Goal: Information Seeking & Learning: Learn about a topic

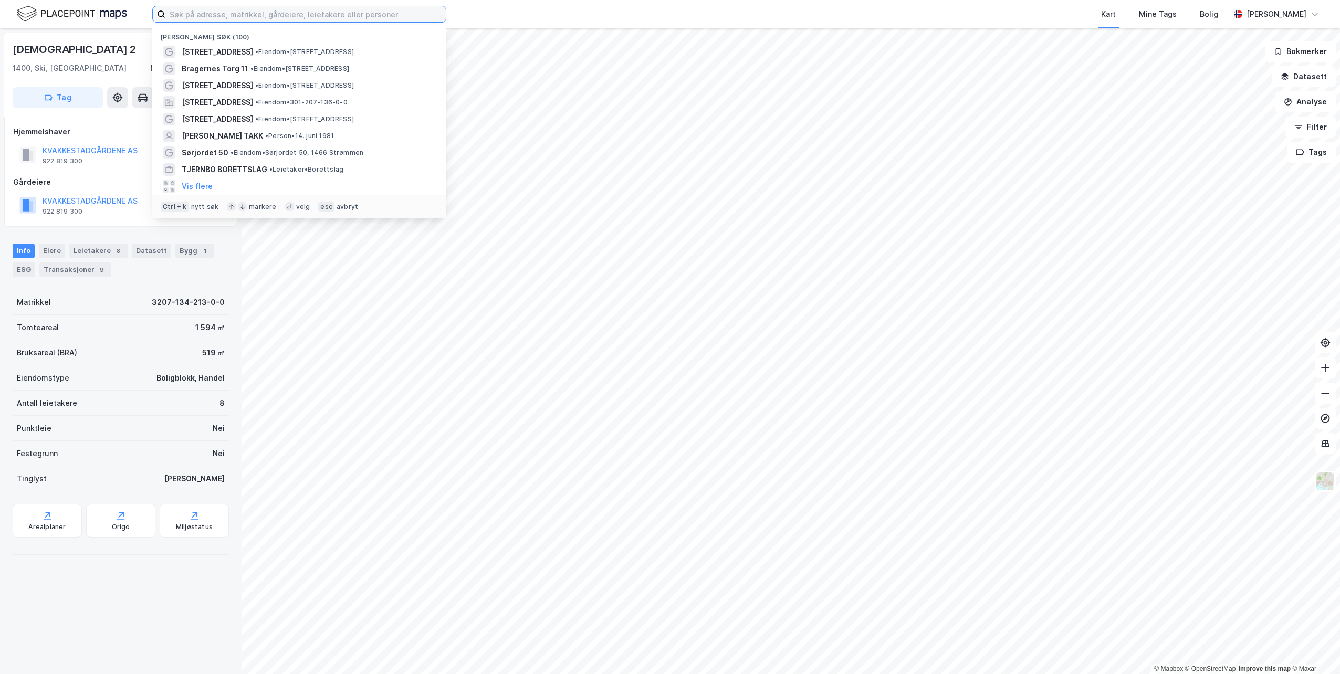
click at [299, 18] on input at bounding box center [305, 14] width 280 height 16
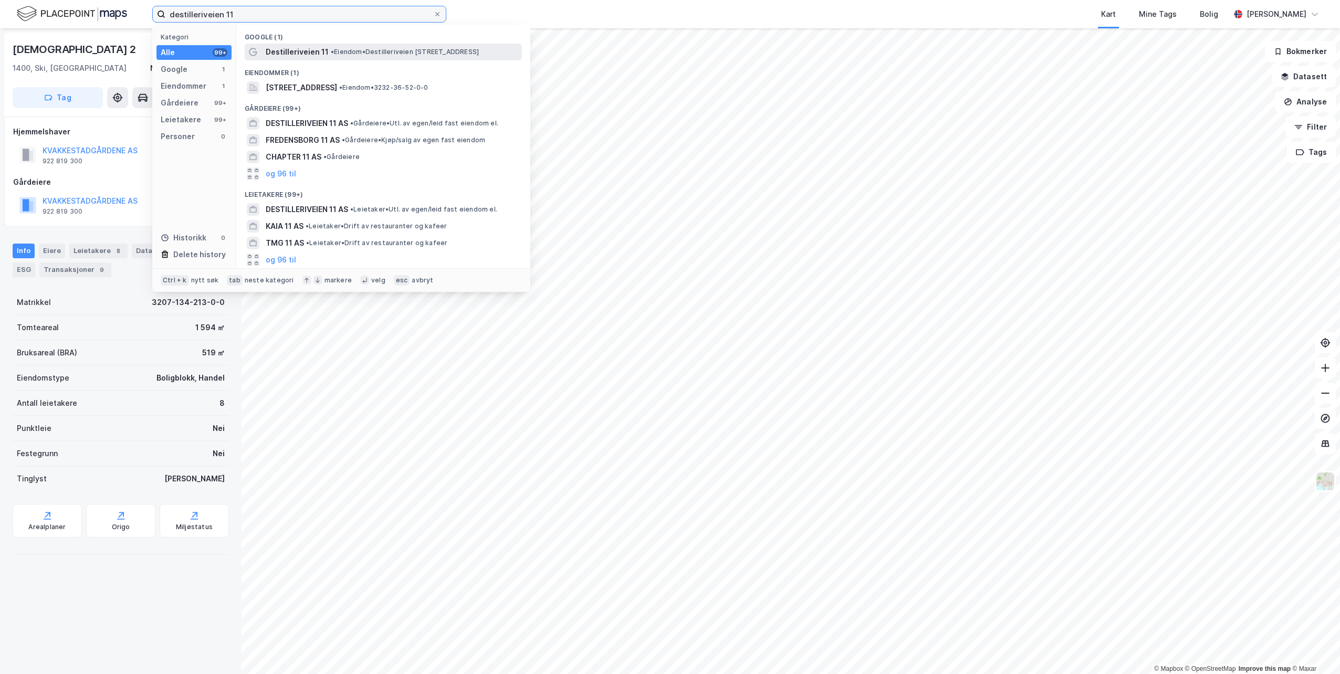
type input "destilleriveien 11"
click at [331, 51] on span "•" at bounding box center [332, 52] width 3 height 8
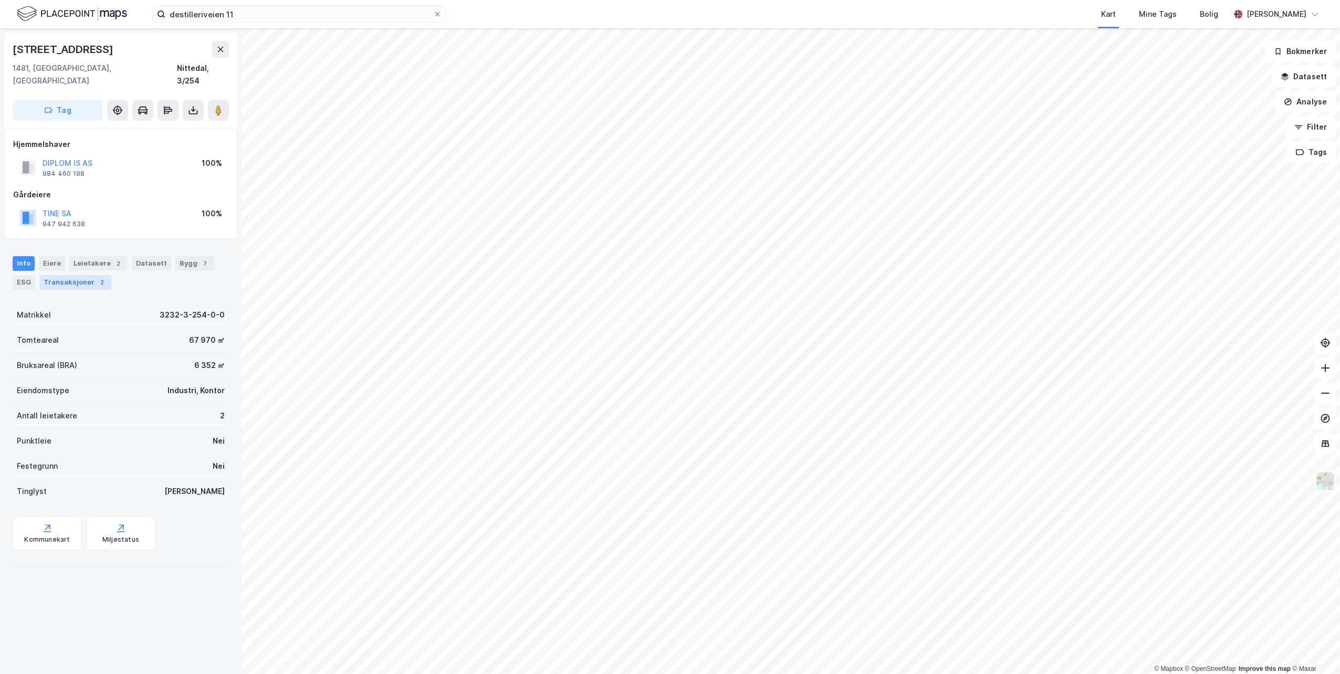
click at [73, 275] on div "Transaksjoner 2" at bounding box center [75, 282] width 72 height 15
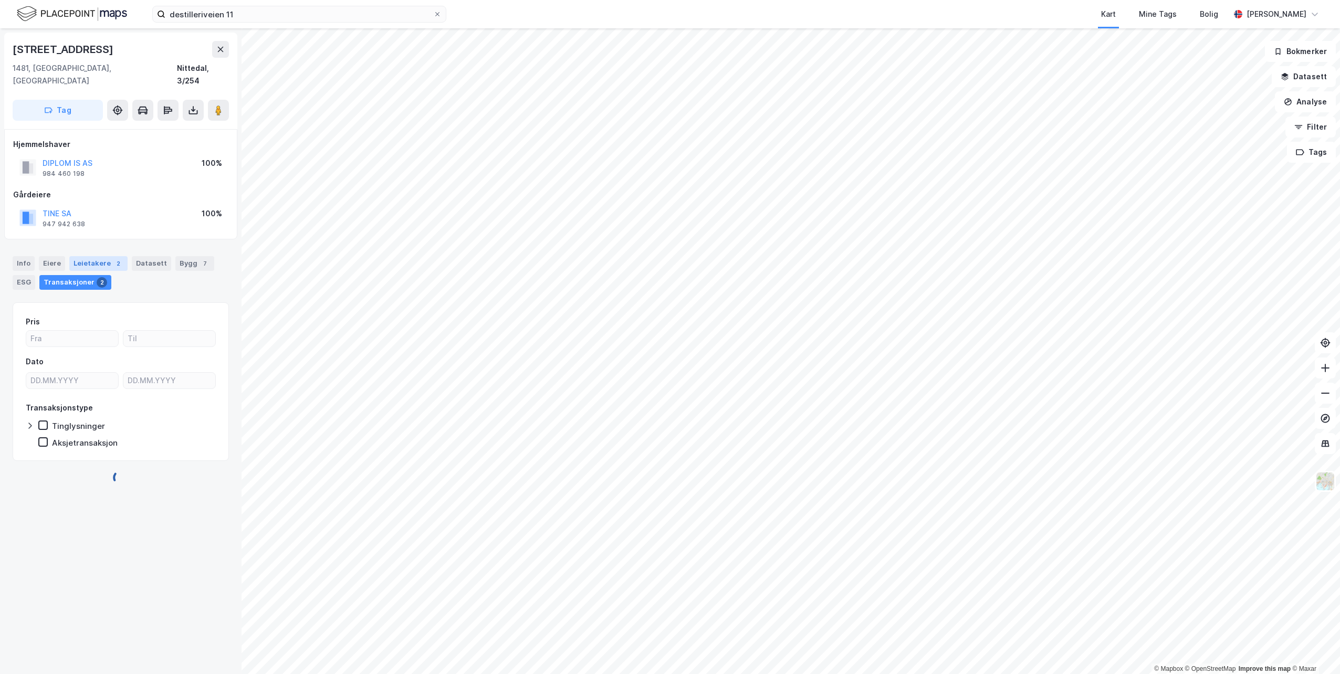
click at [96, 256] on div "Leietakere 2" at bounding box center [98, 263] width 58 height 15
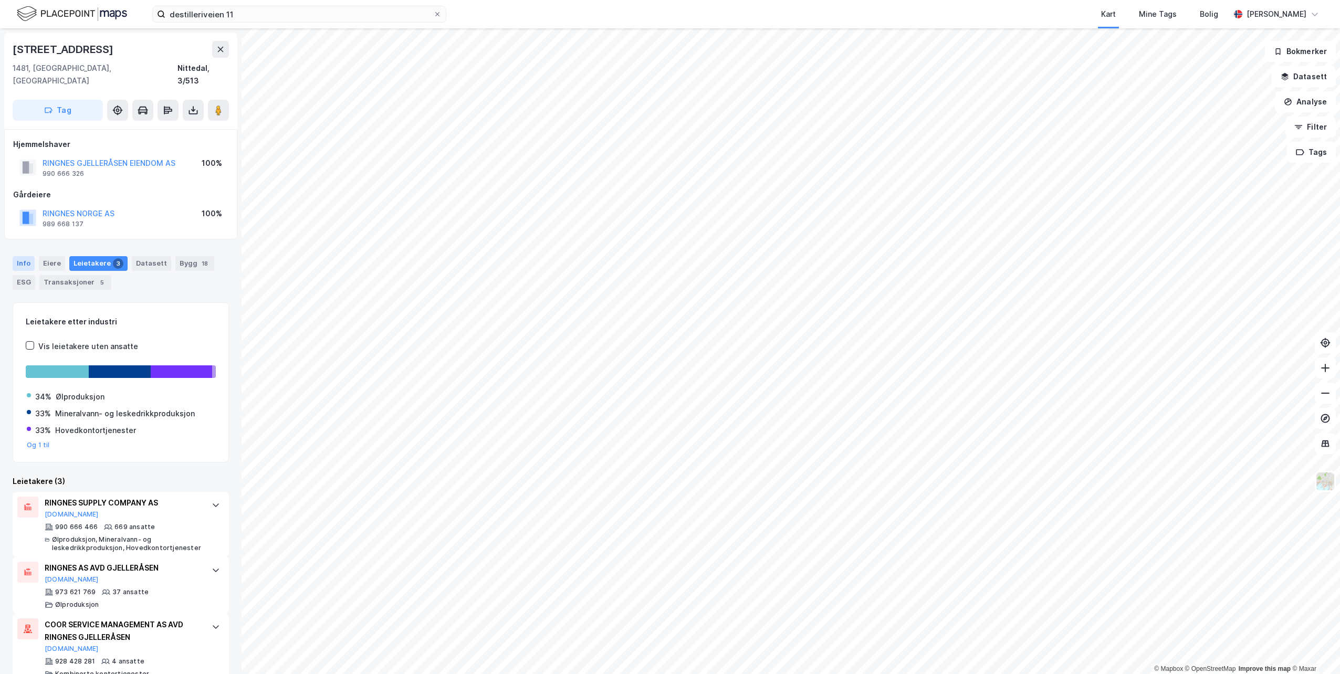
click at [19, 256] on div "Info" at bounding box center [24, 263] width 22 height 15
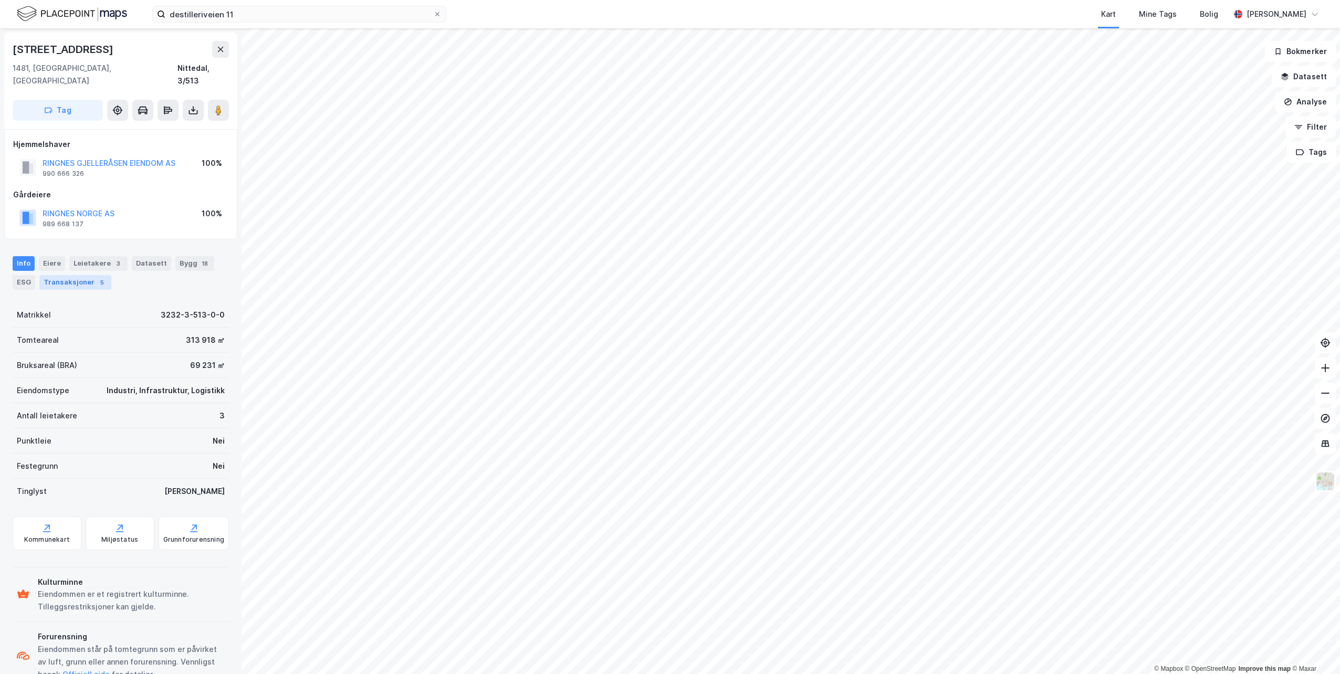
click at [54, 275] on div "Transaksjoner 5" at bounding box center [75, 282] width 72 height 15
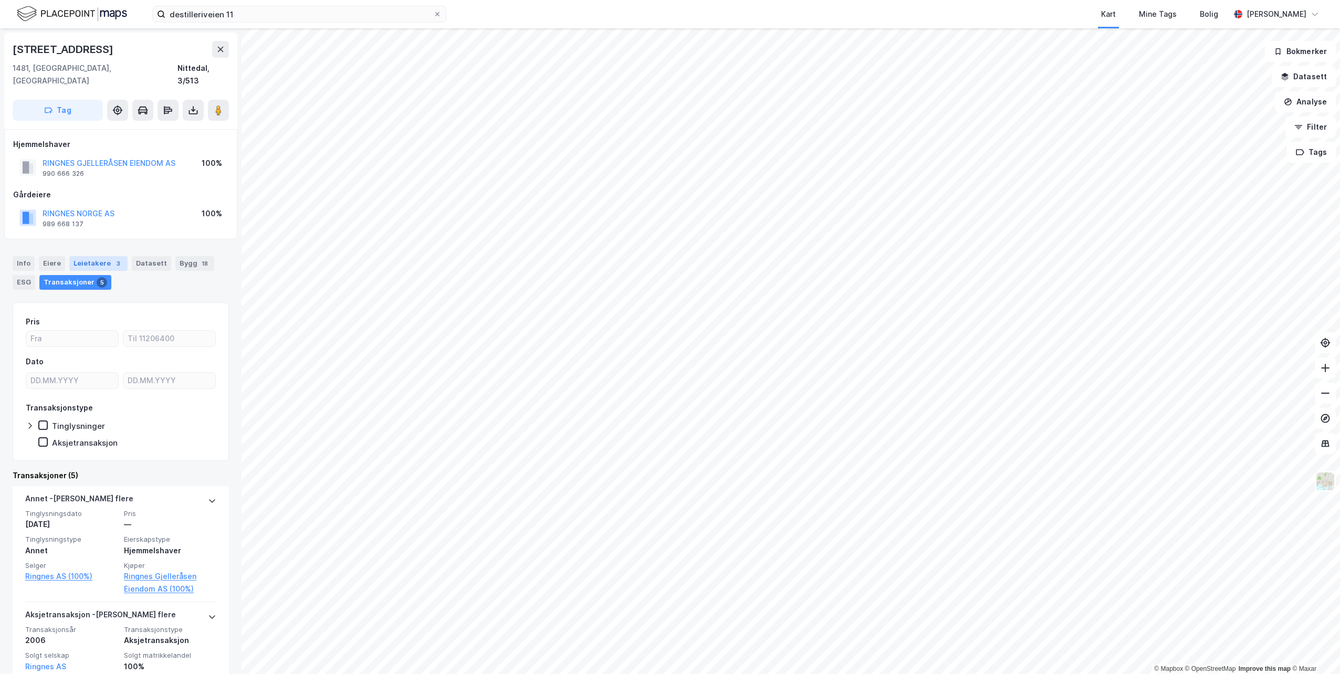
click at [97, 256] on div "Leietakere 3" at bounding box center [98, 263] width 58 height 15
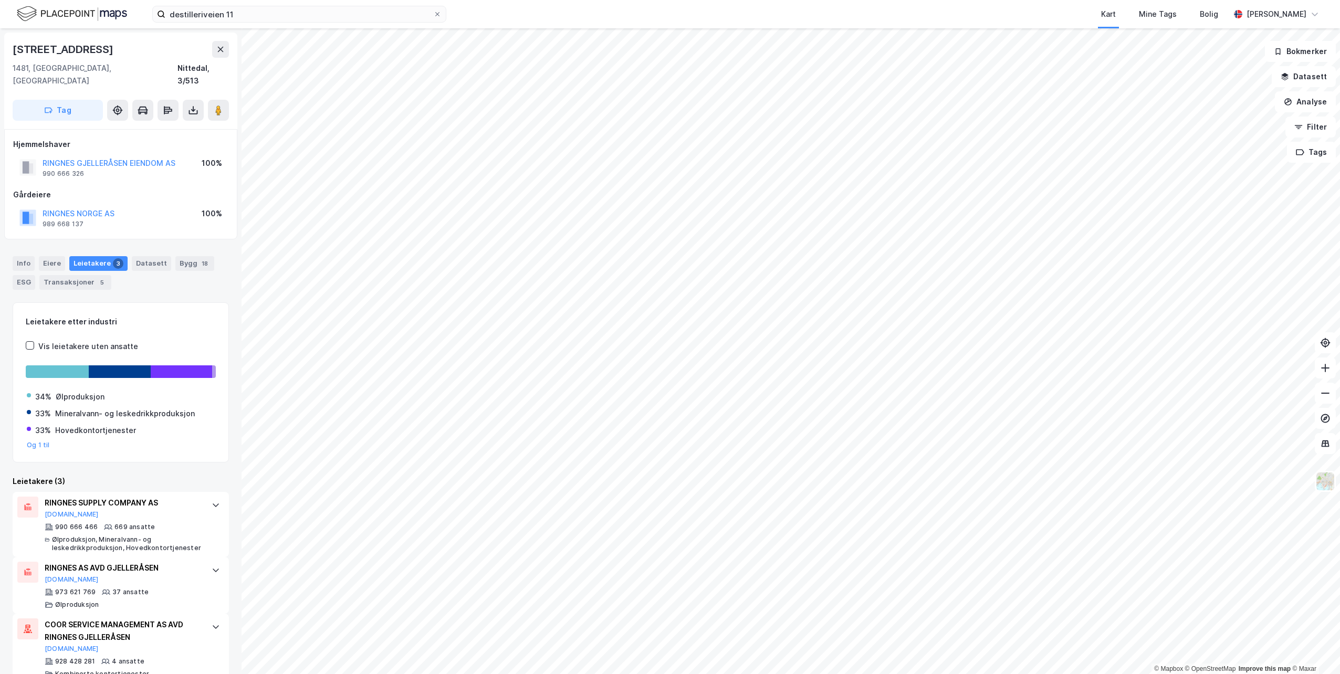
click at [37, 256] on div "Info [PERSON_NAME] 3 Datasett Bygg 18 ESG Transaksjoner 5" at bounding box center [121, 273] width 216 height 34
click at [27, 256] on div "Info" at bounding box center [24, 263] width 22 height 15
